Goal: Task Accomplishment & Management: Complete application form

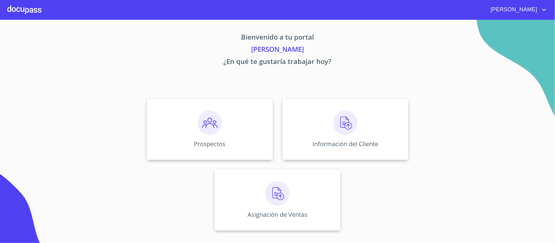
click at [277, 189] on img at bounding box center [277, 193] width 24 height 24
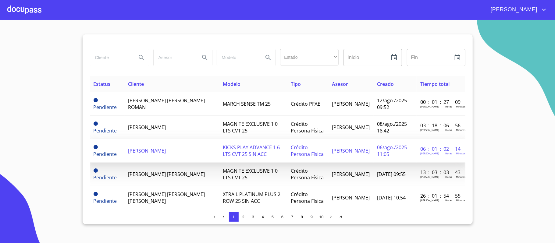
click at [166, 149] on span "[PERSON_NAME]" at bounding box center [147, 150] width 38 height 7
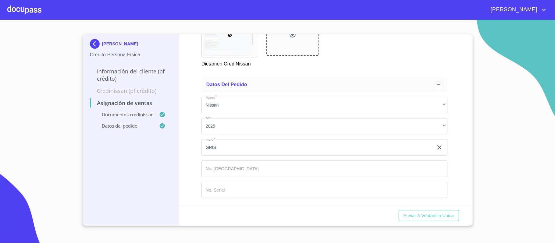
scroll to position [348, 0]
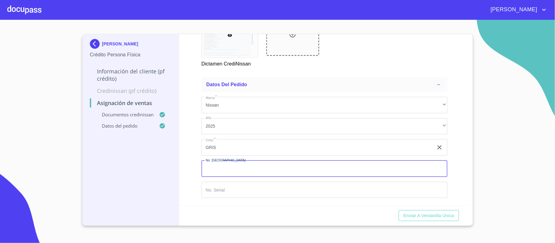
click at [297, 164] on input "Marca   *" at bounding box center [324, 169] width 246 height 16
type input "148688"
click at [421, 217] on span "Enviar a Ventanilla única" at bounding box center [428, 216] width 51 height 8
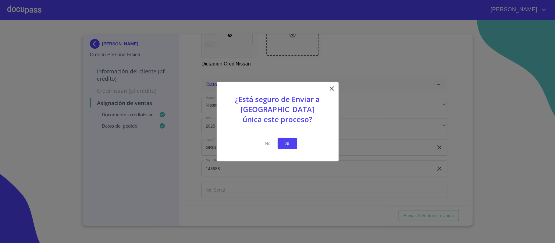
click at [286, 141] on span "Si" at bounding box center [287, 144] width 10 height 8
